Goal: Check status: Check status

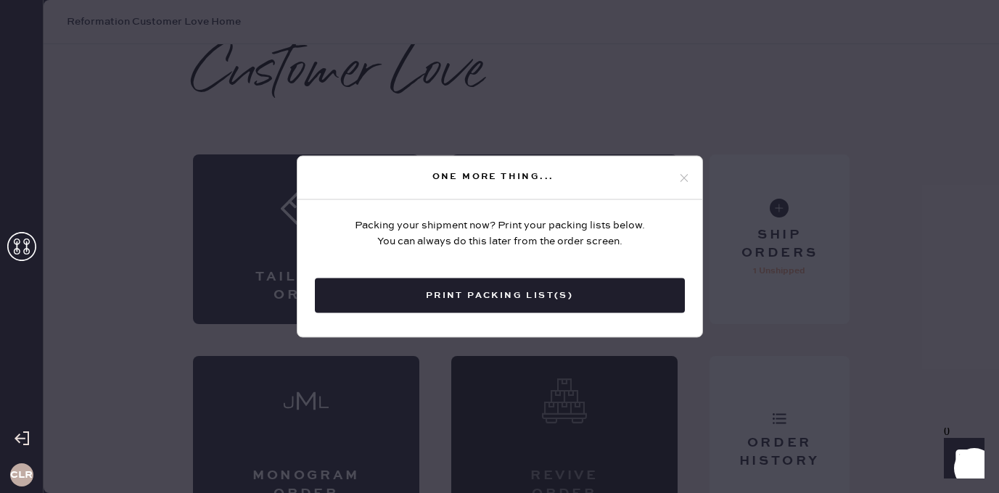
scroll to position [33, 0]
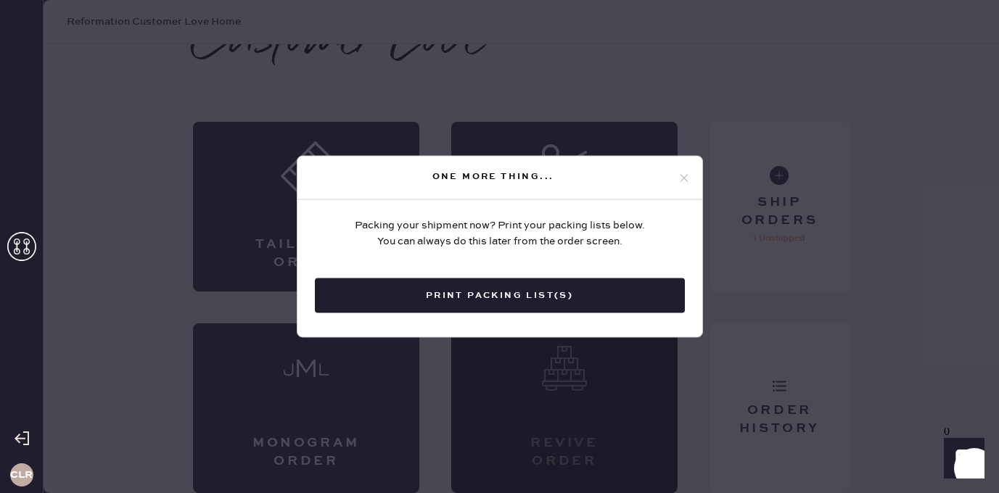
click at [683, 170] on div "One more thing..." at bounding box center [499, 179] width 405 height 44
click at [685, 181] on icon at bounding box center [683, 177] width 13 height 13
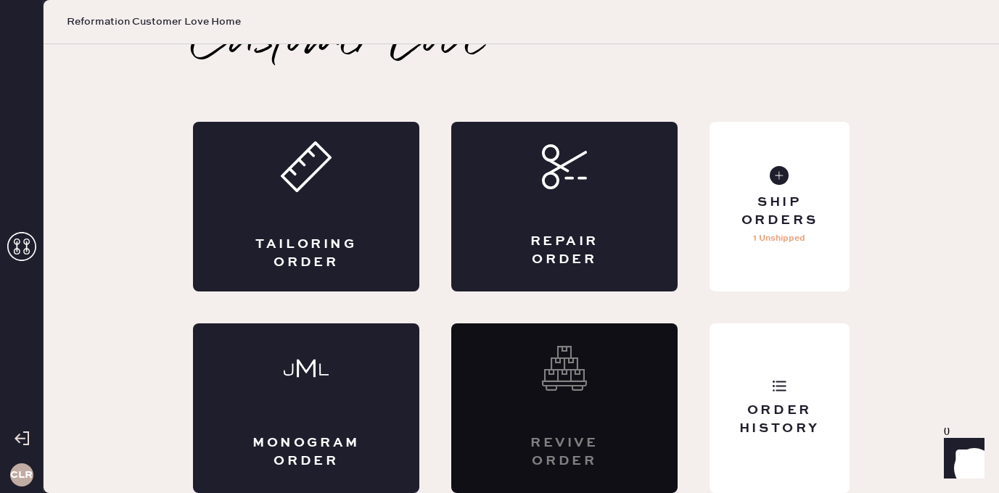
click at [22, 250] on icon at bounding box center [21, 246] width 29 height 29
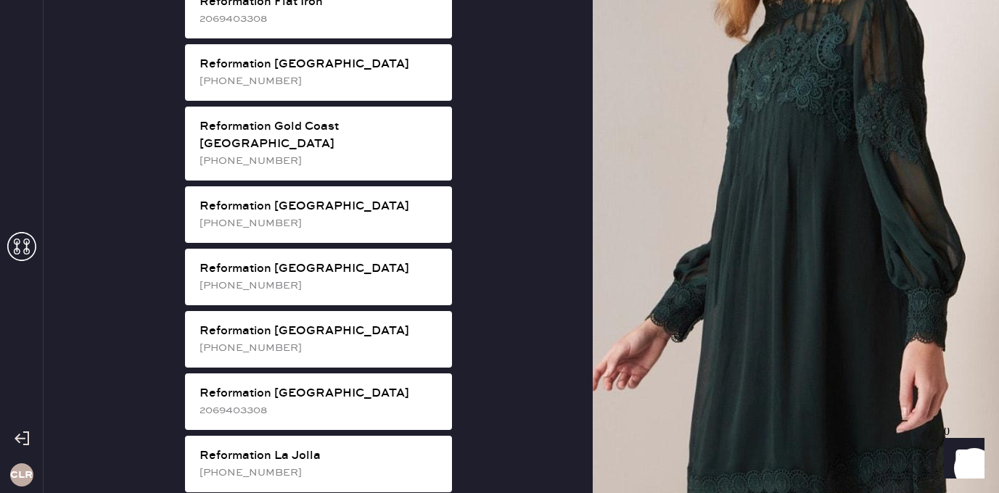
scroll to position [1031, 0]
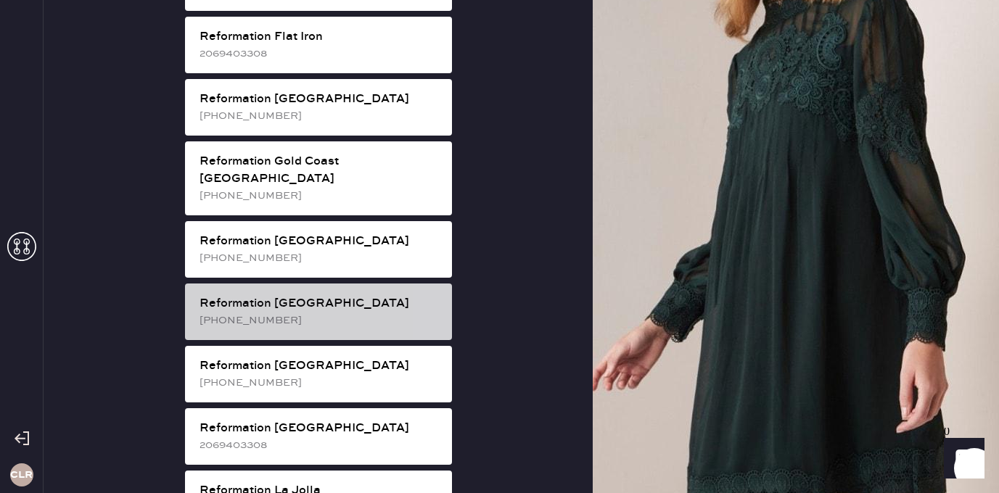
click at [310, 313] on div "[PHONE_NUMBER]" at bounding box center [319, 321] width 241 height 16
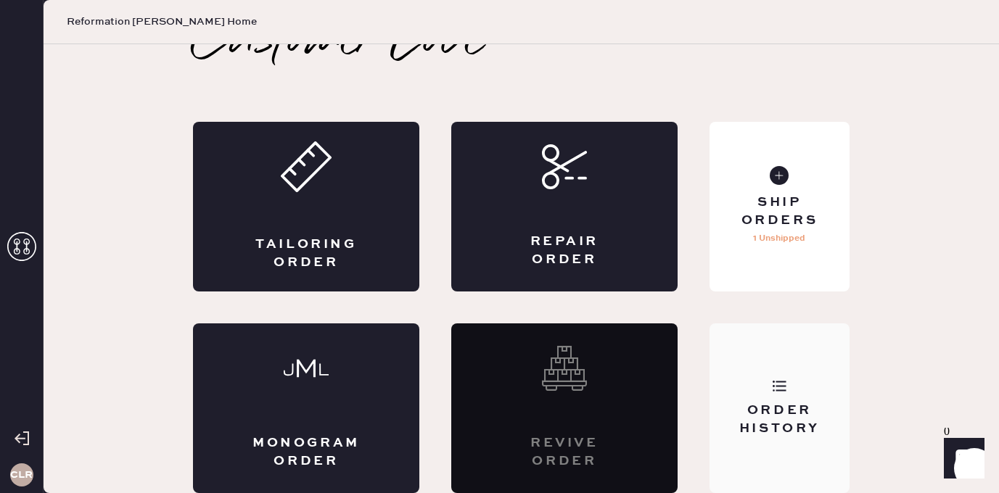
click at [743, 357] on div "Order History" at bounding box center [779, 408] width 140 height 170
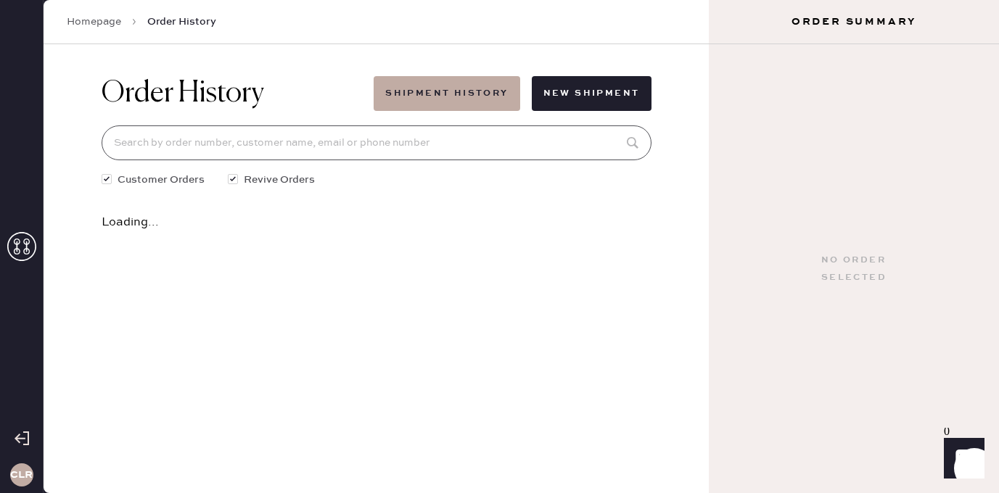
click at [424, 147] on input at bounding box center [377, 142] width 550 height 35
paste input "[PERSON_NAME][EMAIL_ADDRESS][PERSON_NAME][DOMAIN_NAME]"
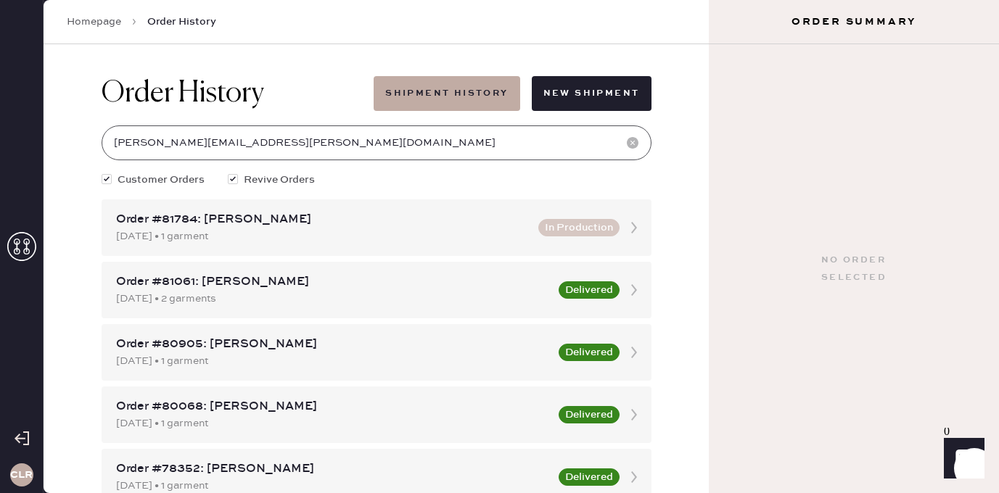
click at [261, 145] on input "[PERSON_NAME][EMAIL_ADDRESS][PERSON_NAME][DOMAIN_NAME]" at bounding box center [377, 142] width 550 height 35
type input "[PERSON_NAME][EMAIL_ADDRESS][PERSON_NAME][DOMAIN_NAME]"
click at [263, 235] on div "[DATE] • 1 garment" at bounding box center [322, 236] width 413 height 16
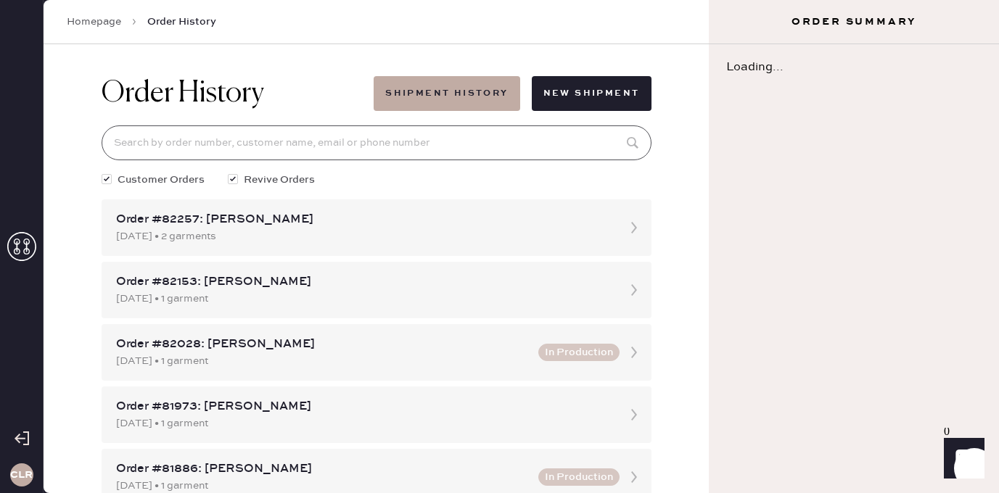
click at [279, 152] on input at bounding box center [377, 142] width 550 height 35
paste input "[PERSON_NAME][EMAIL_ADDRESS][PERSON_NAME][DOMAIN_NAME]"
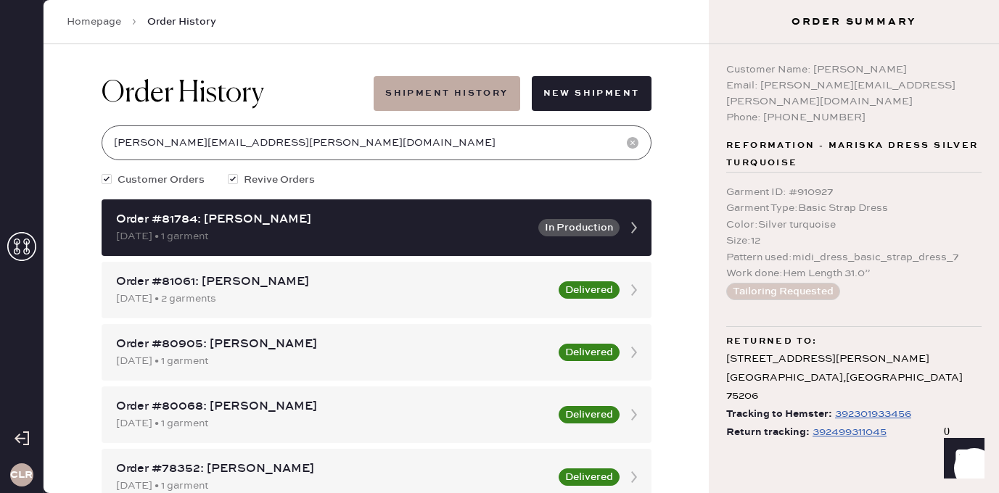
type input "[PERSON_NAME][EMAIL_ADDRESS][PERSON_NAME][DOMAIN_NAME]"
click at [841, 424] on div "392499311045" at bounding box center [849, 432] width 74 height 17
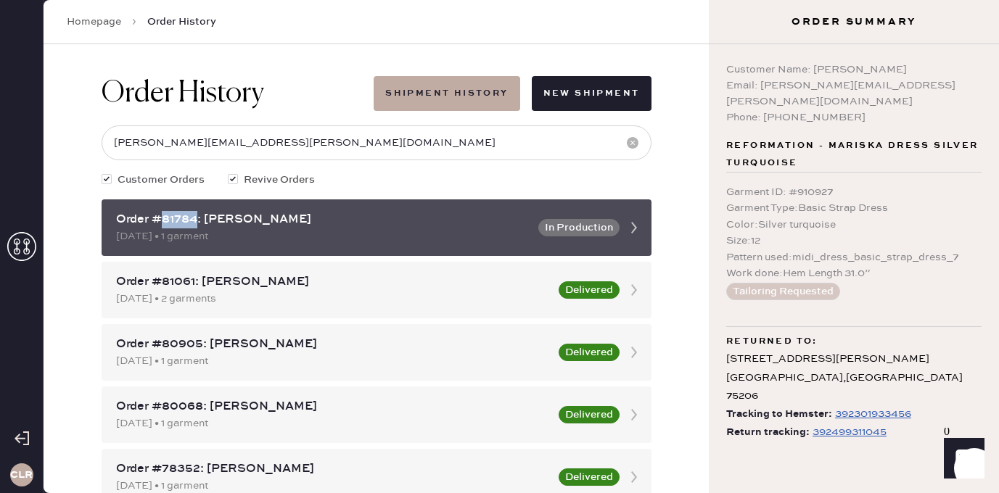
drag, startPoint x: 198, startPoint y: 220, endPoint x: 163, endPoint y: 220, distance: 34.8
click at [163, 220] on div "Order #81784: [PERSON_NAME]" at bounding box center [322, 219] width 413 height 17
copy div "81784"
